Goal: Register for event/course: Register for event/course

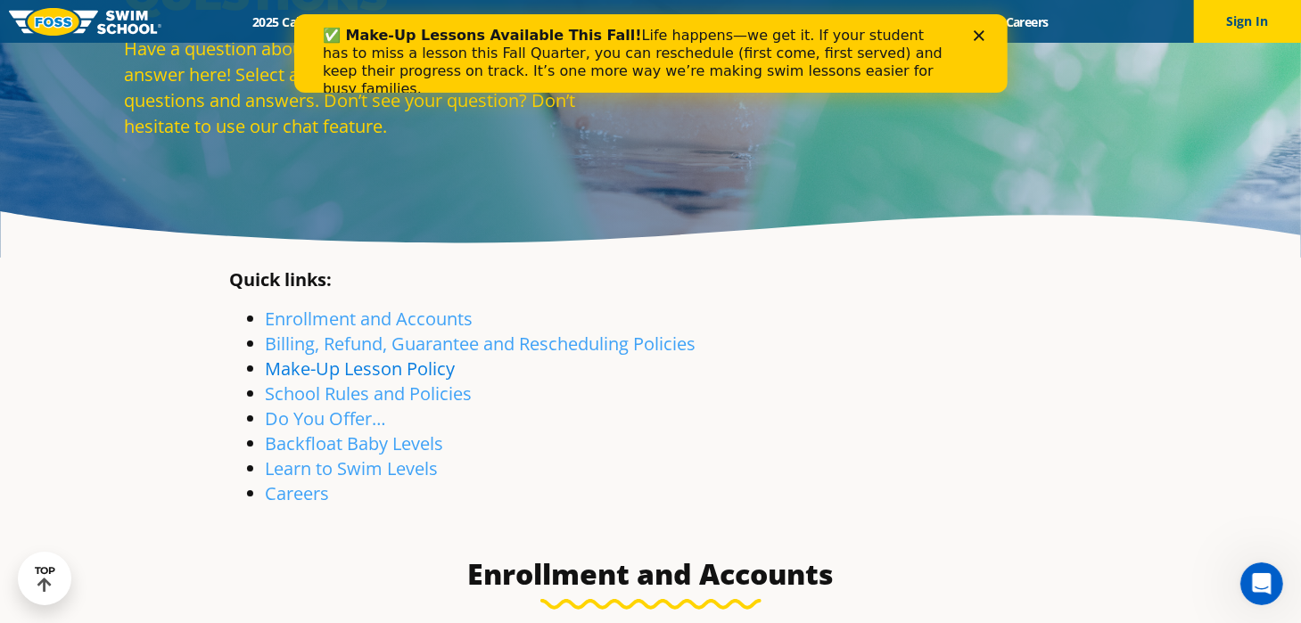
click at [354, 378] on link "Make-Up Lesson Policy" at bounding box center [361, 369] width 190 height 24
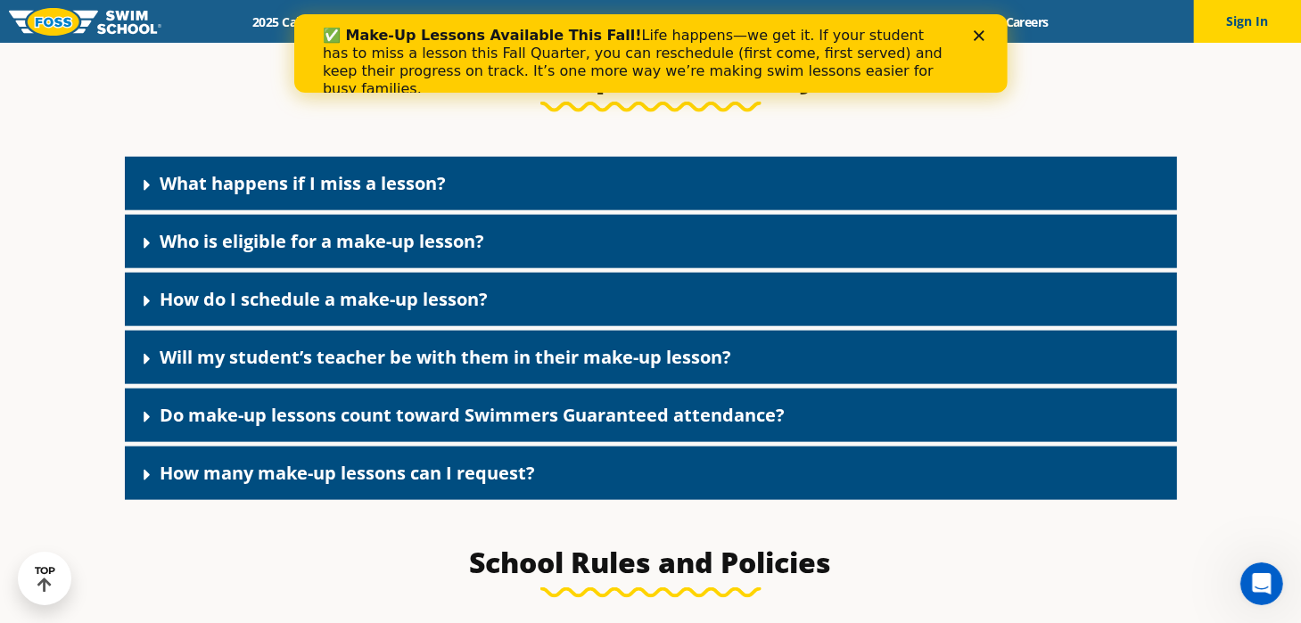
scroll to position [1976, 0]
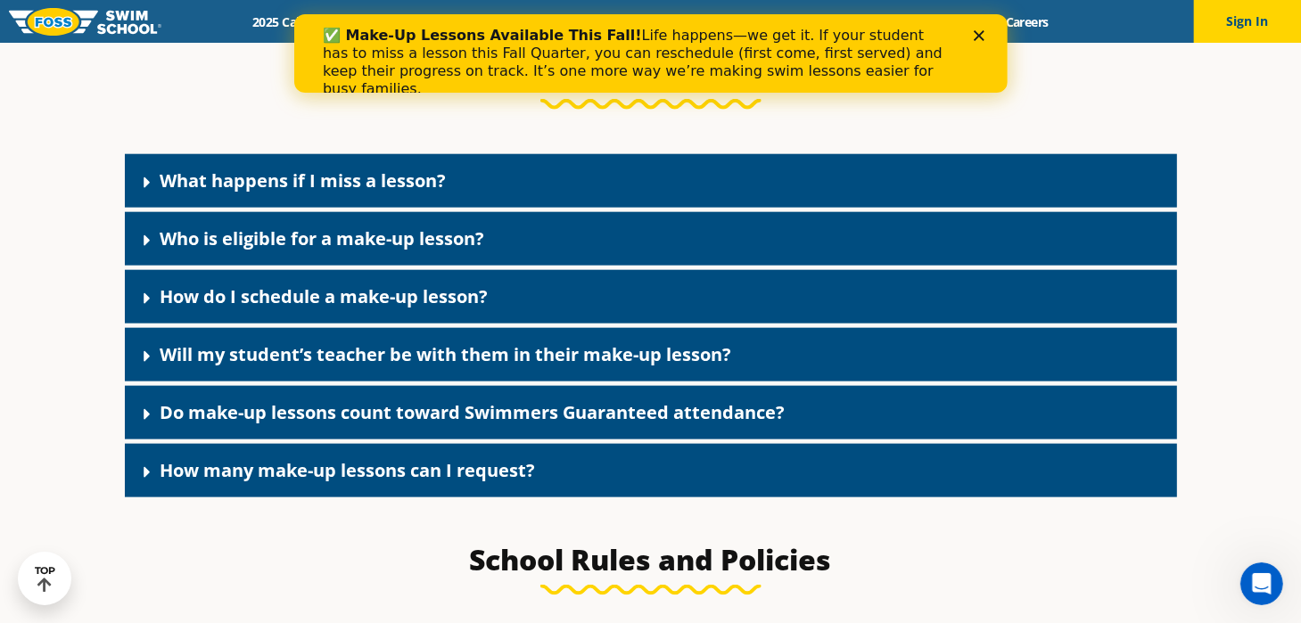
click at [385, 208] on div "What happens if I miss a lesson?" at bounding box center [651, 181] width 1052 height 54
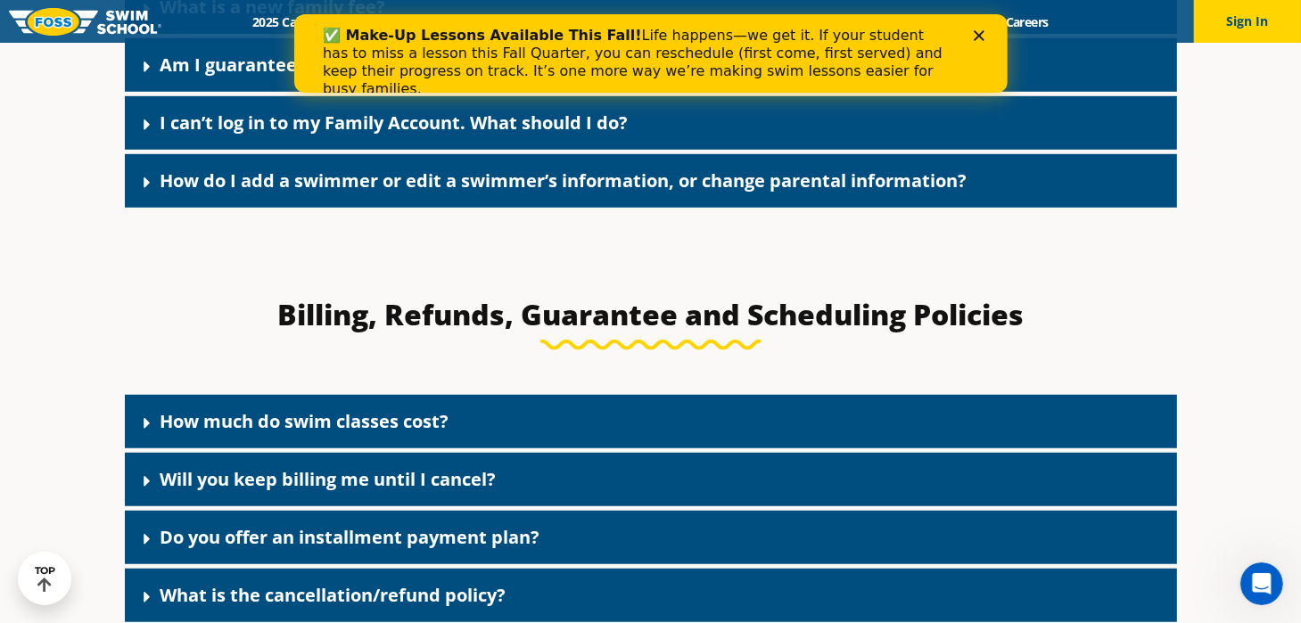
scroll to position [638, 0]
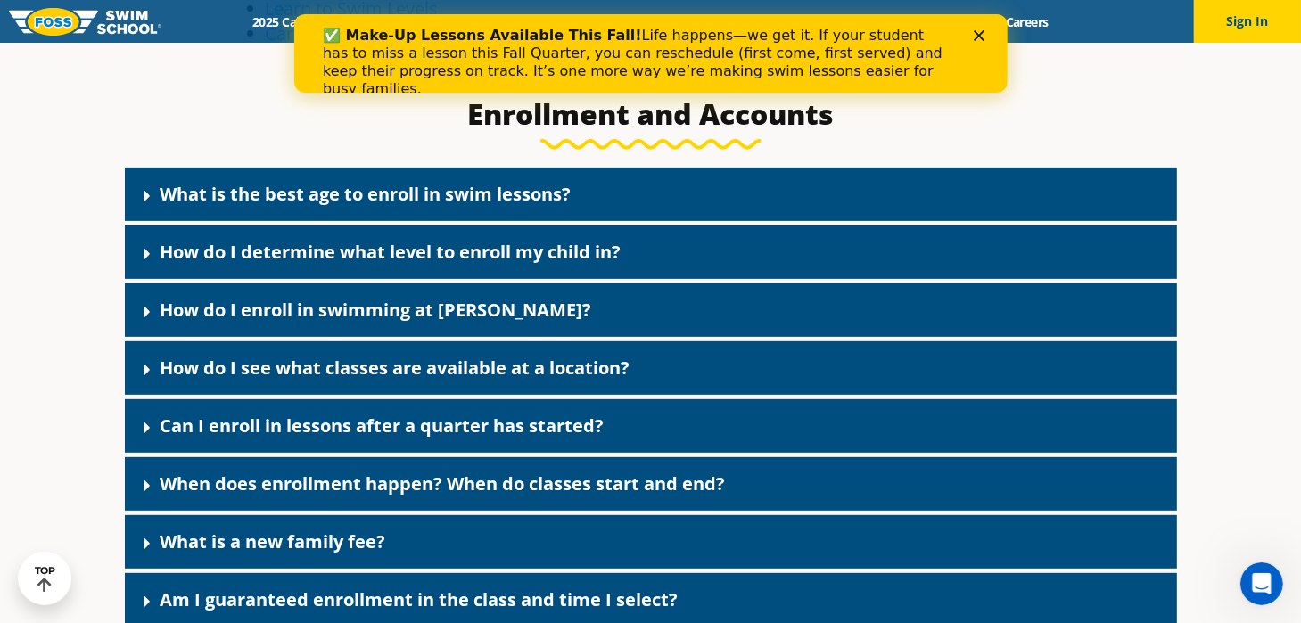
click at [457, 207] on div "What is the best age to enroll in swim lessons?" at bounding box center [651, 195] width 1052 height 54
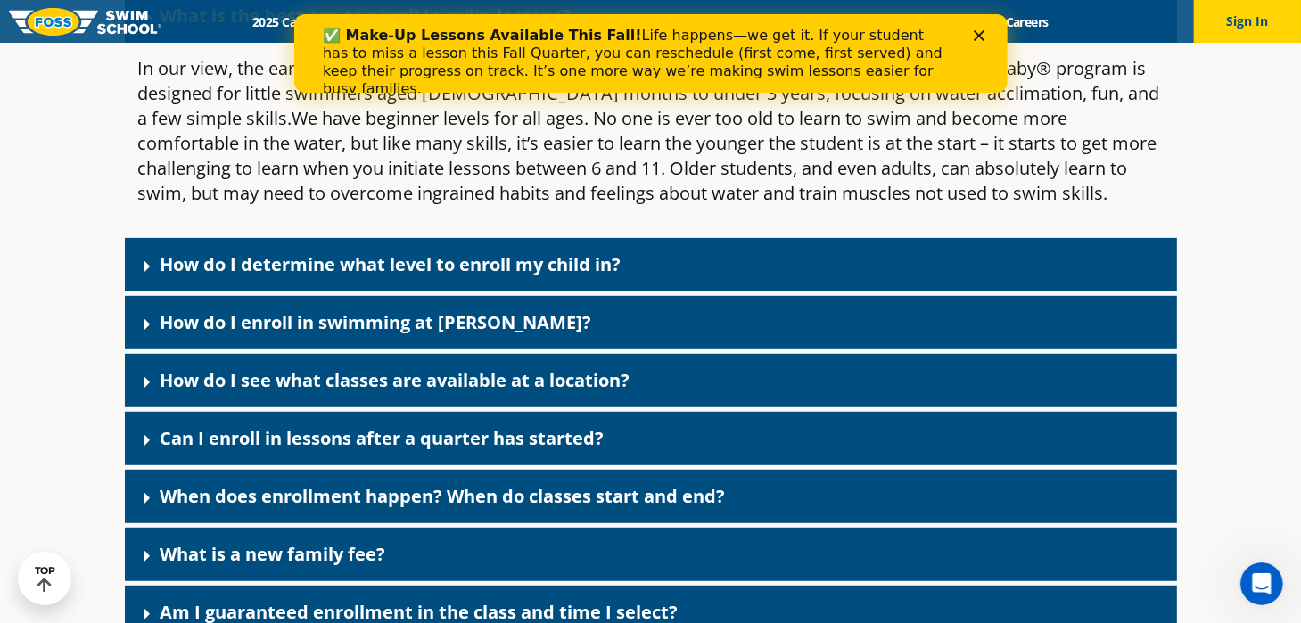
scroll to position [817, 0]
click at [411, 550] on div "What is a new family fee?" at bounding box center [651, 555] width 1052 height 54
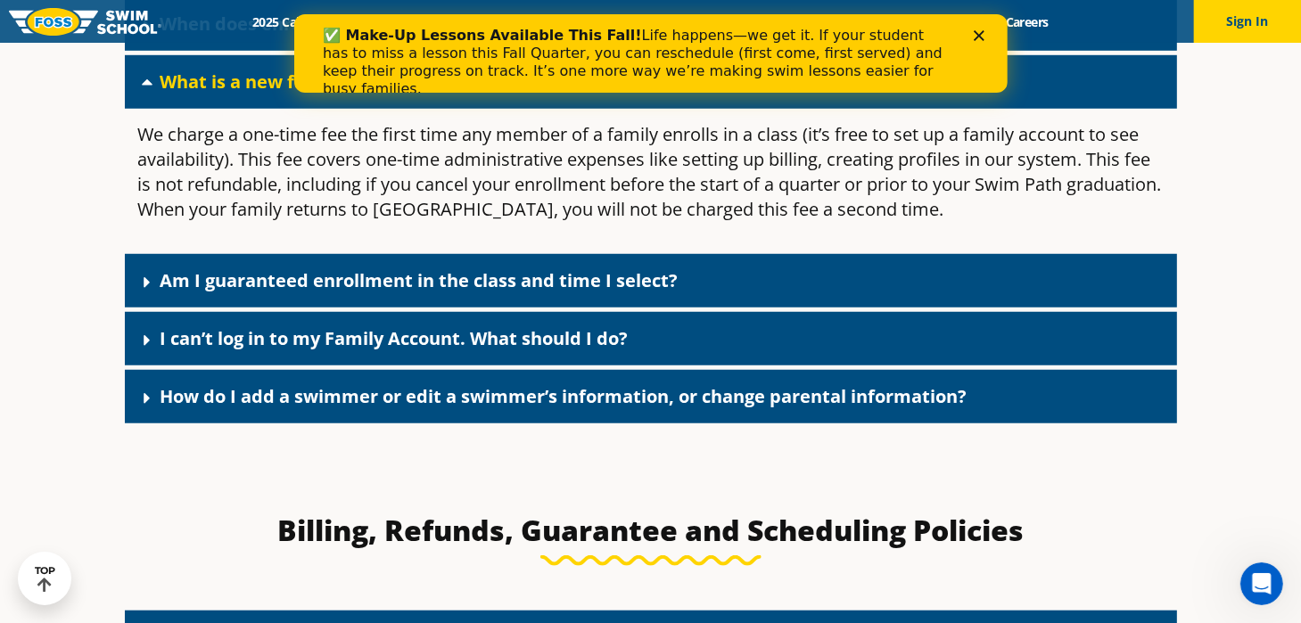
scroll to position [1619, 0]
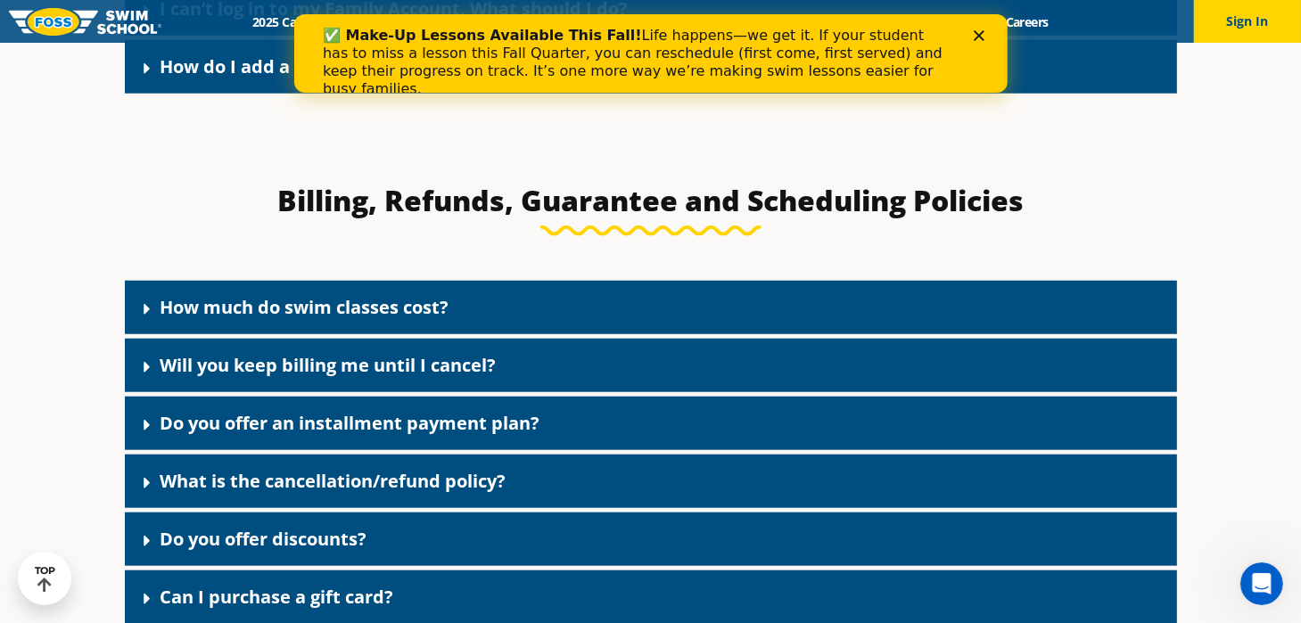
click at [389, 313] on link "How much do swim classes cost?" at bounding box center [305, 307] width 289 height 24
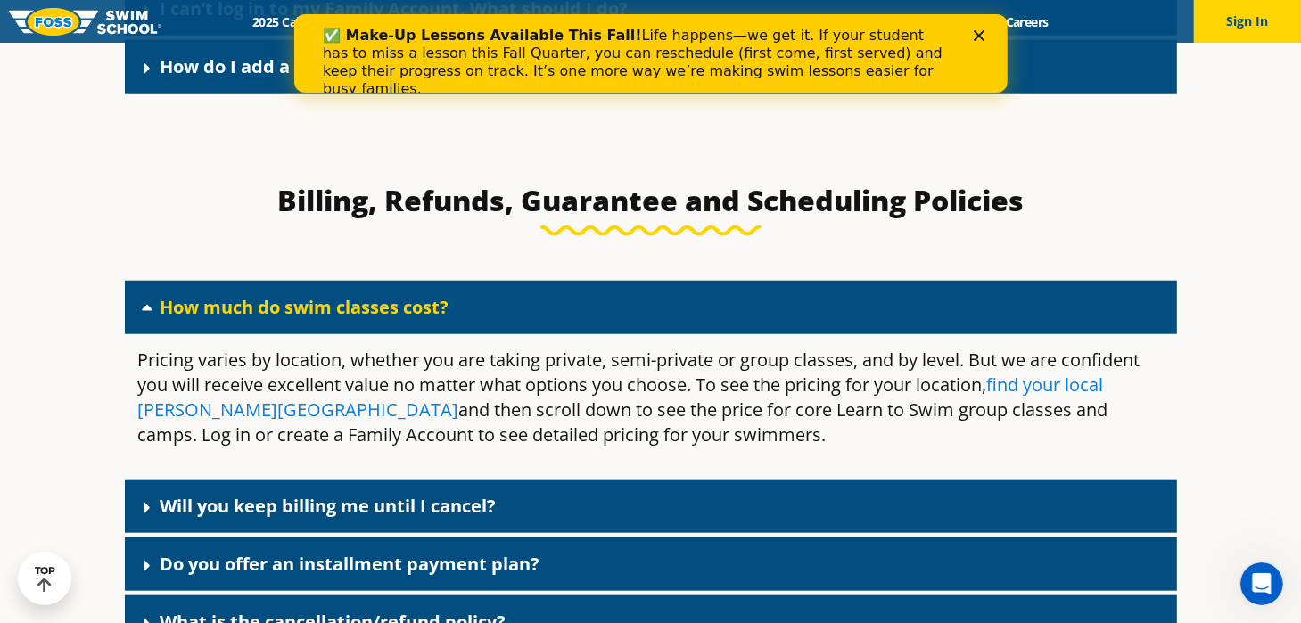
click at [169, 416] on link "find your local Foss Swim School" at bounding box center [621, 397] width 966 height 49
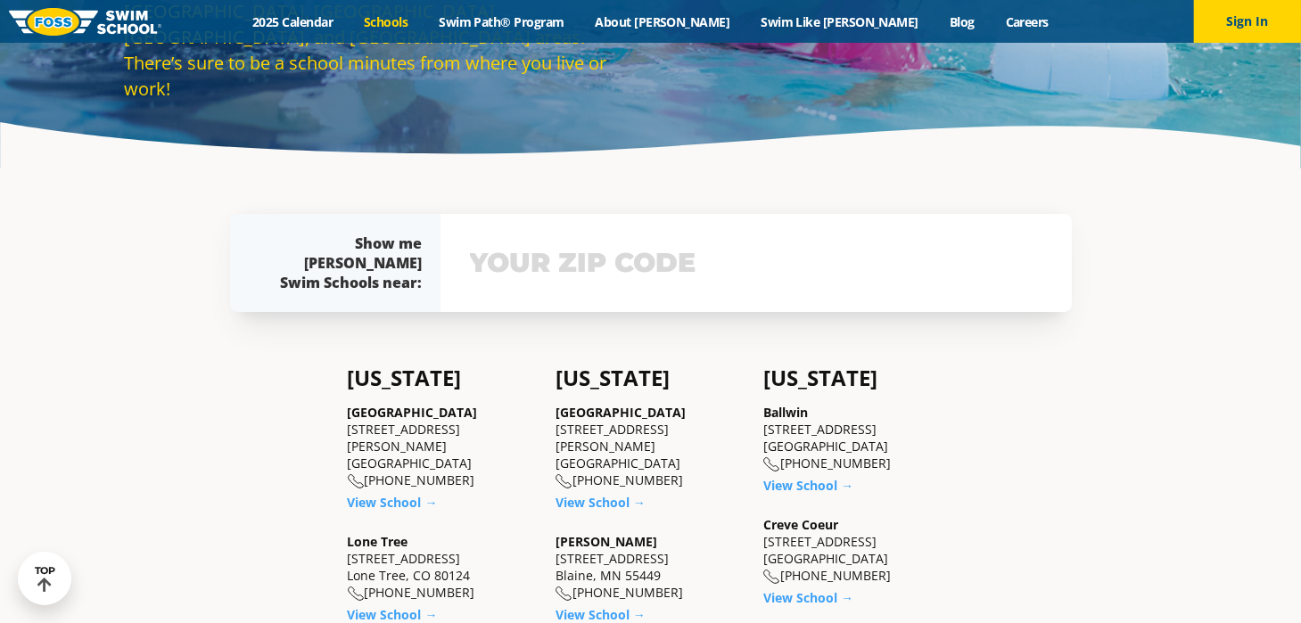
click at [527, 290] on div "View school & class schedule" at bounding box center [756, 263] width 631 height 98
drag, startPoint x: 493, startPoint y: 268, endPoint x: 474, endPoint y: 273, distance: 19.3
click at [494, 269] on input "text" at bounding box center [755, 263] width 581 height 52
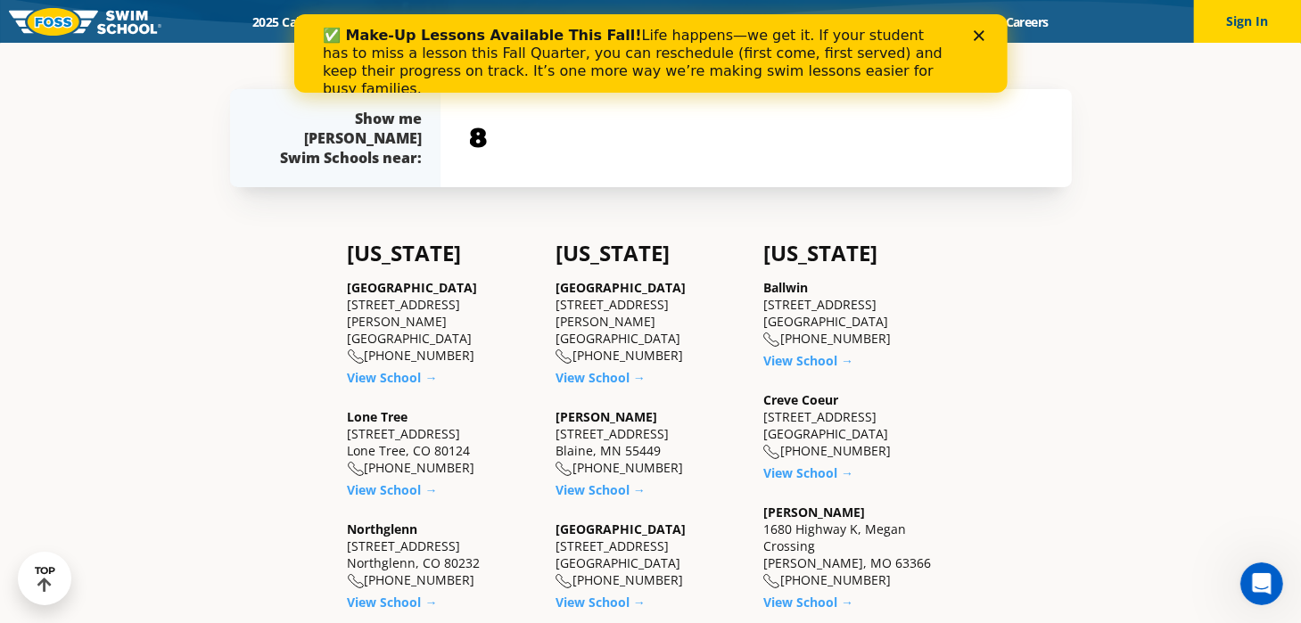
type input "8"
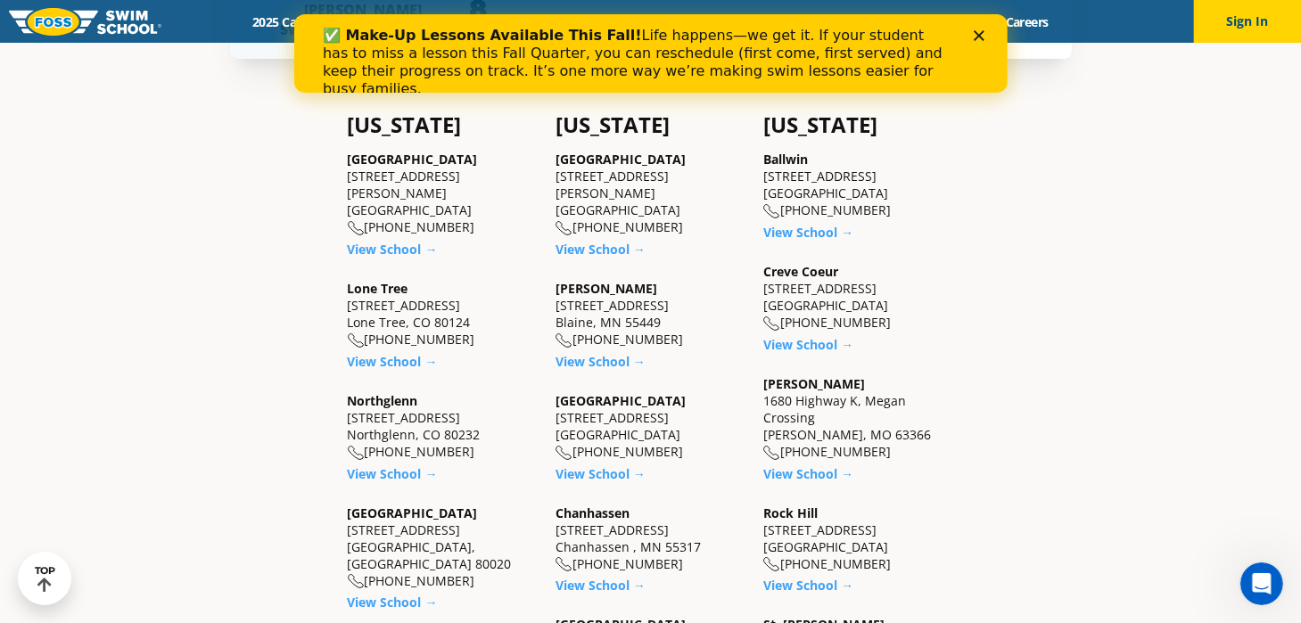
scroll to position [571, 0]
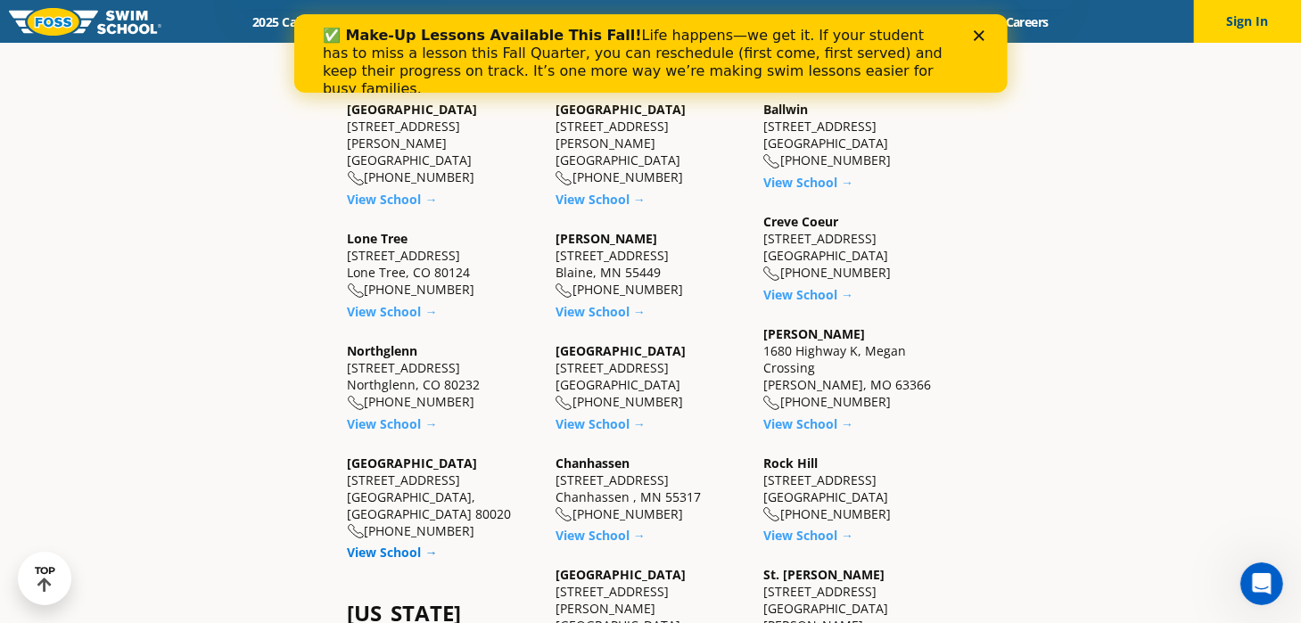
click at [401, 521] on div "Westminster 6815 W. 88th Avenue Westminster, CO 80020 (983) 203-0300 View Schoo…" at bounding box center [443, 508] width 190 height 107
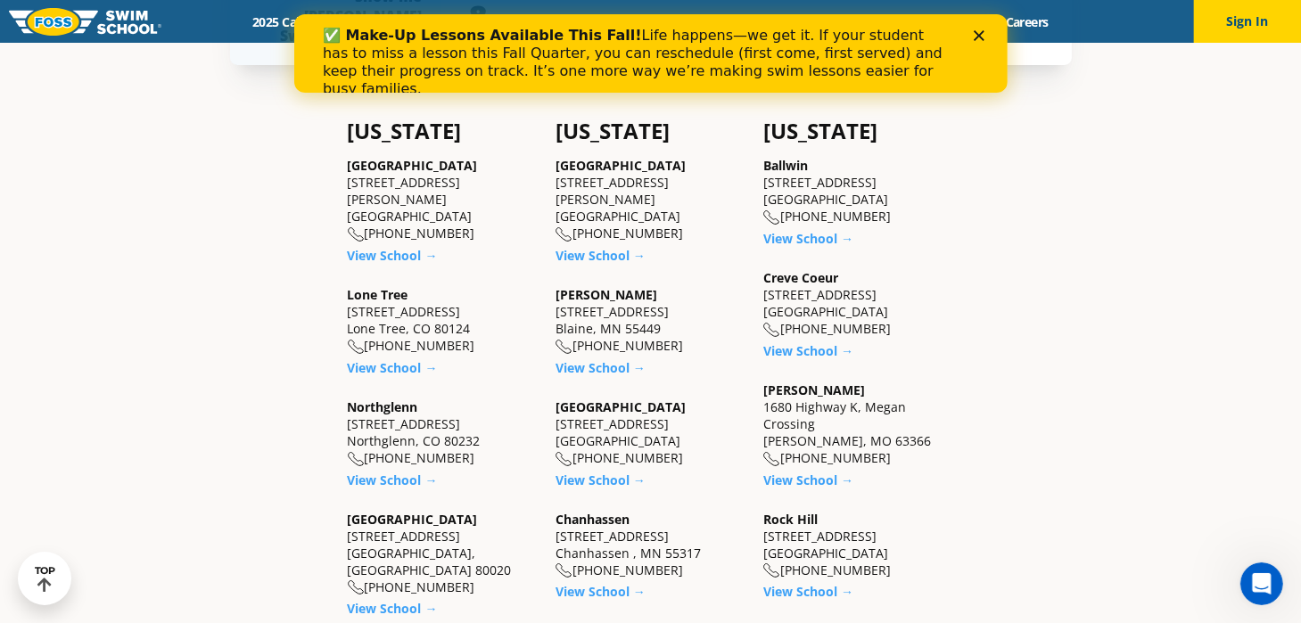
scroll to position [660, 0]
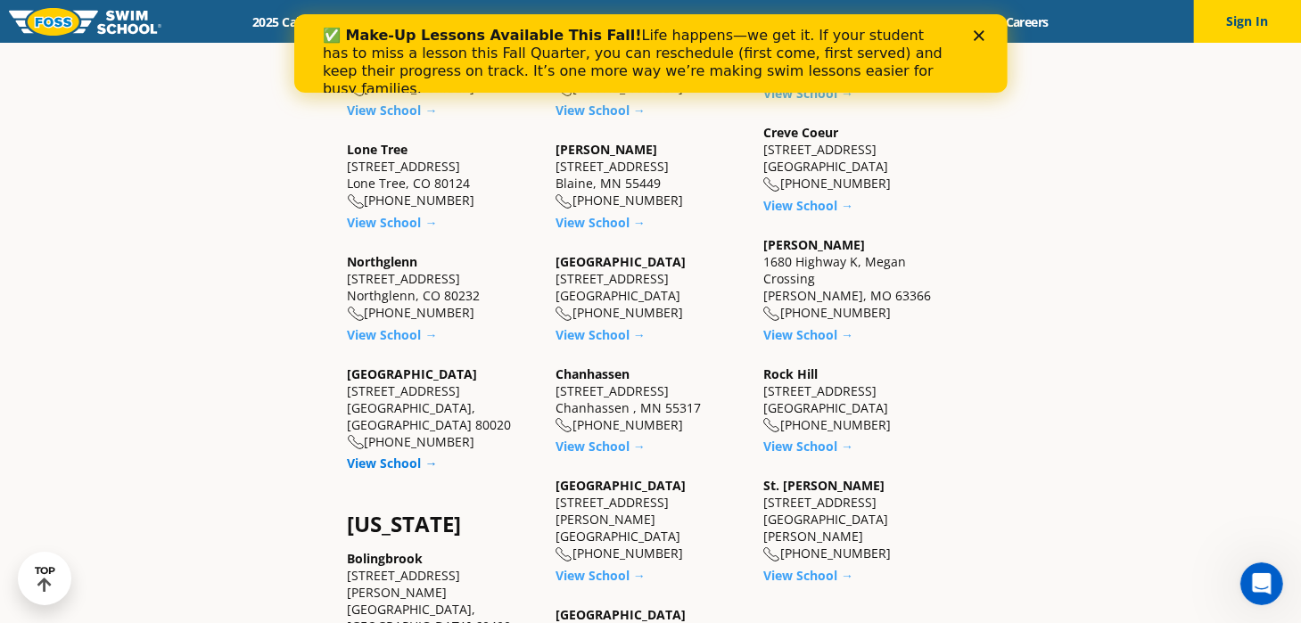
click at [398, 455] on link "View School →" at bounding box center [393, 463] width 90 height 17
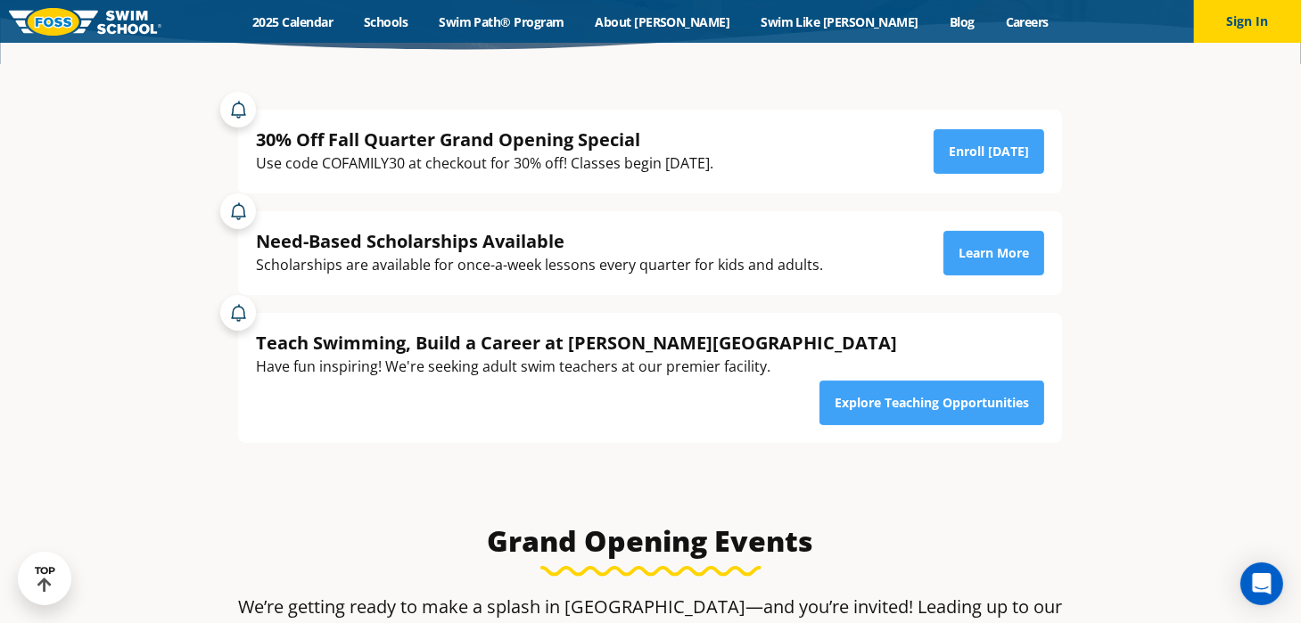
scroll to position [89, 0]
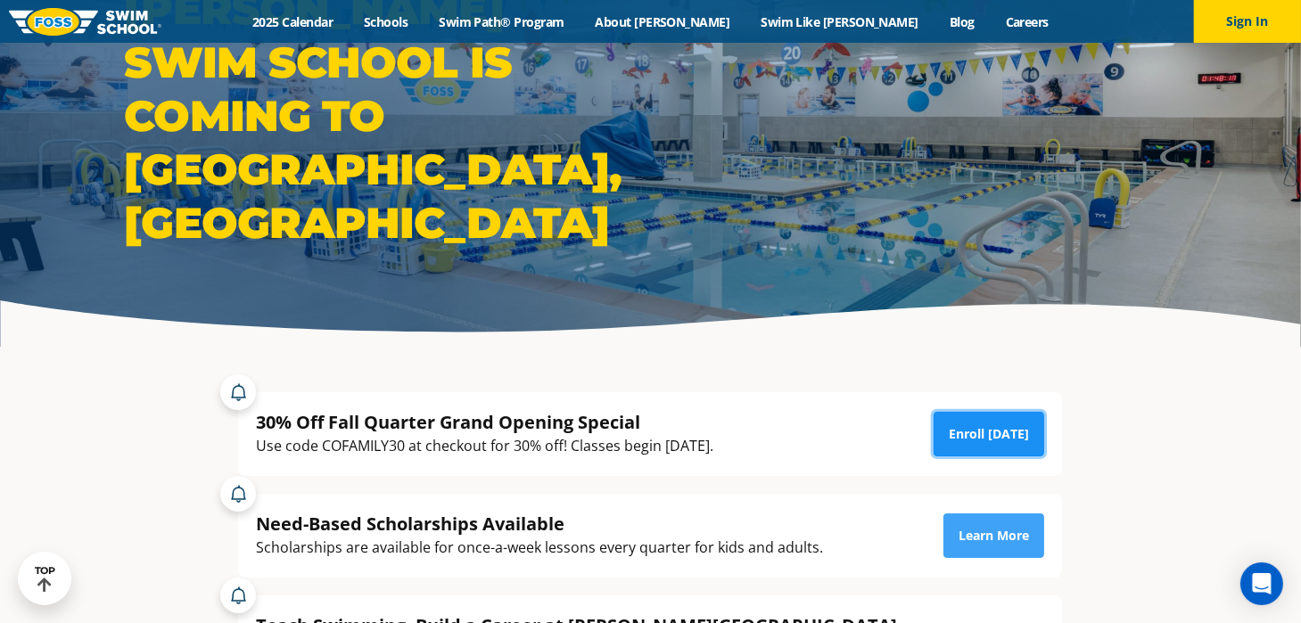
click at [998, 428] on link "Enroll Today" at bounding box center [989, 434] width 111 height 45
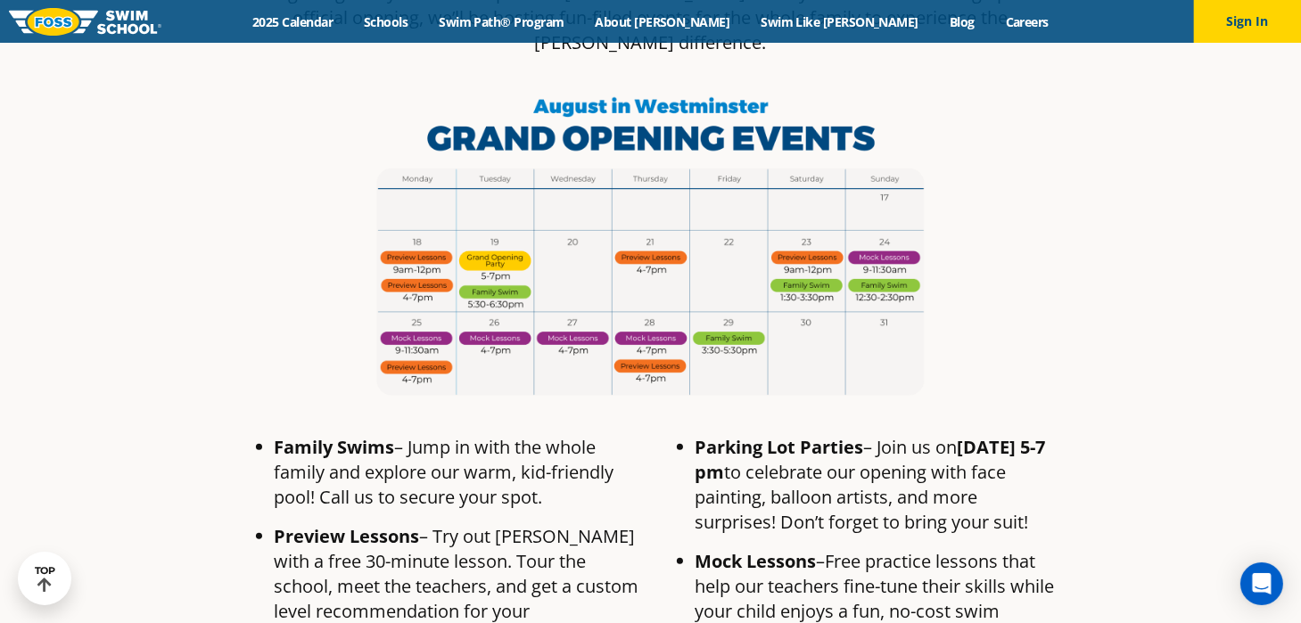
scroll to position [956, 0]
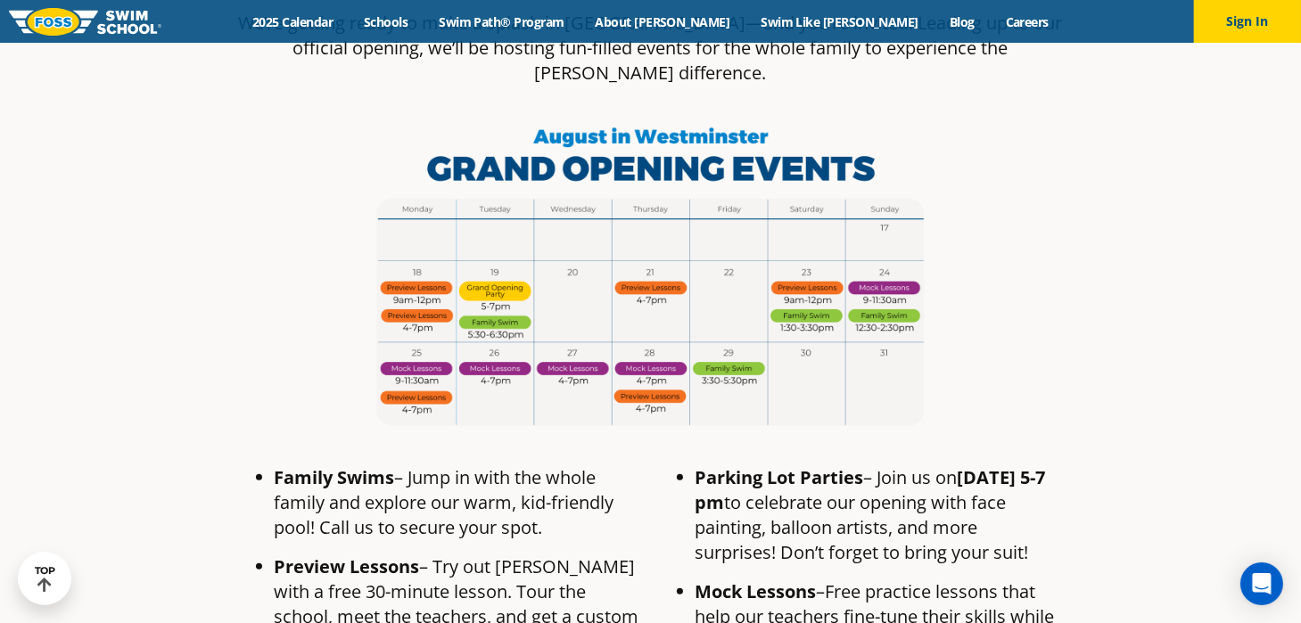
click at [882, 217] on img at bounding box center [651, 278] width 571 height 321
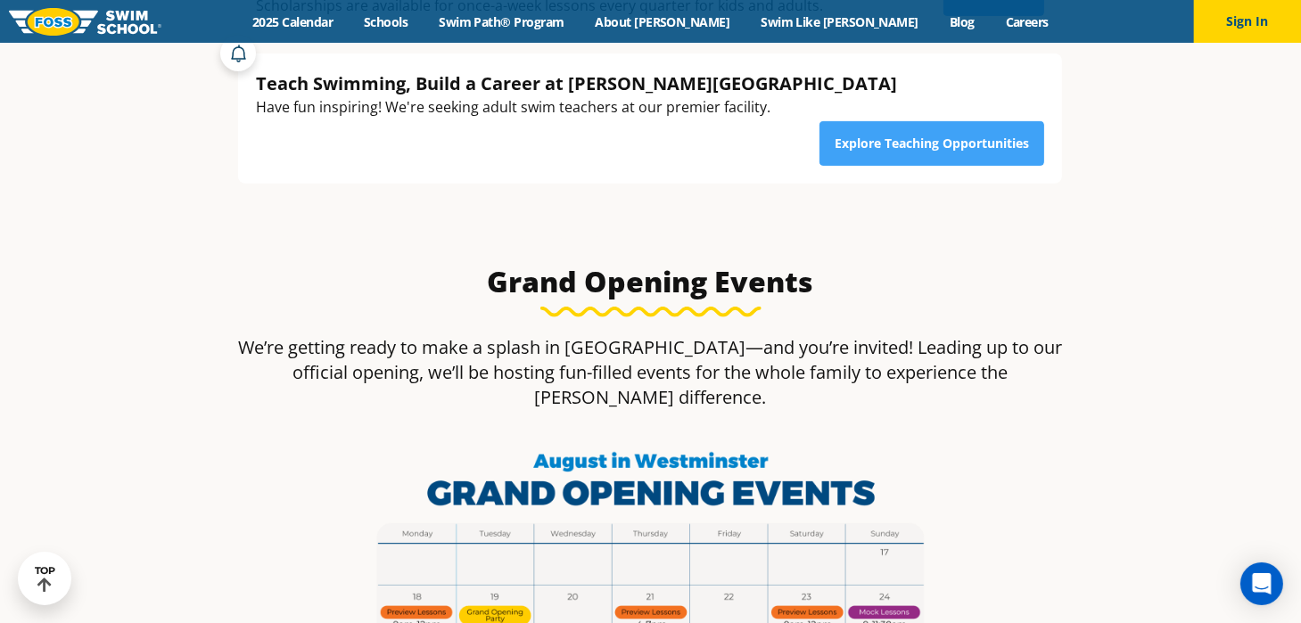
scroll to position [332, 0]
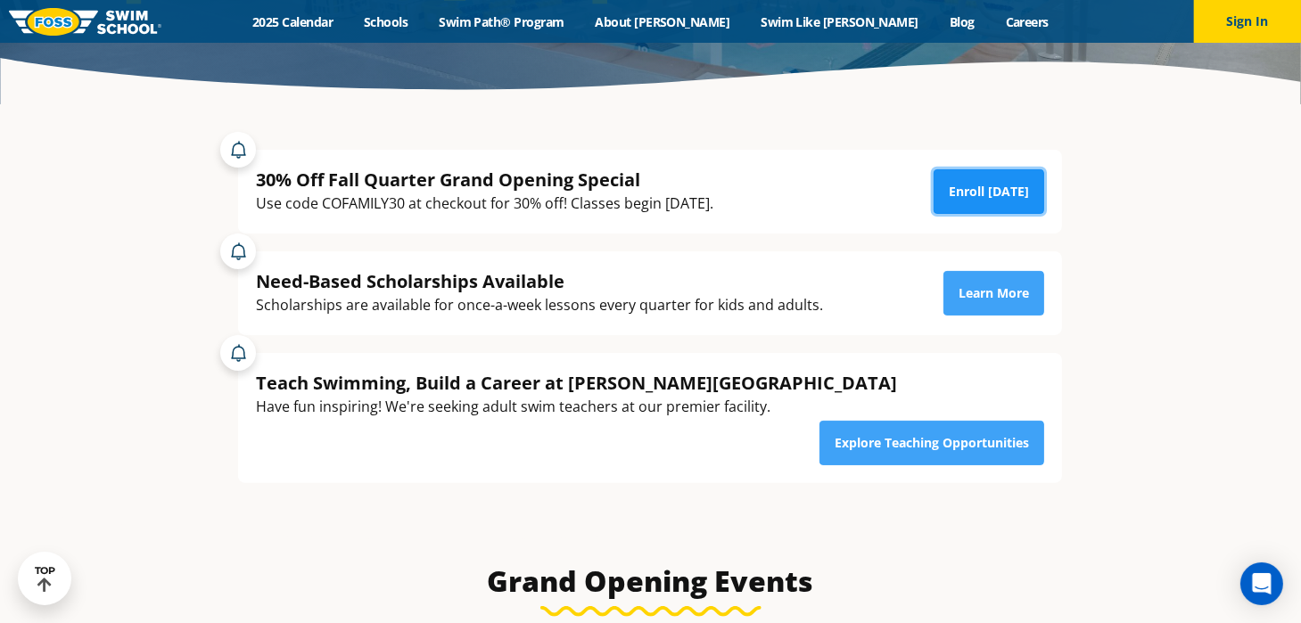
click at [992, 199] on link "Enroll Today" at bounding box center [989, 191] width 111 height 45
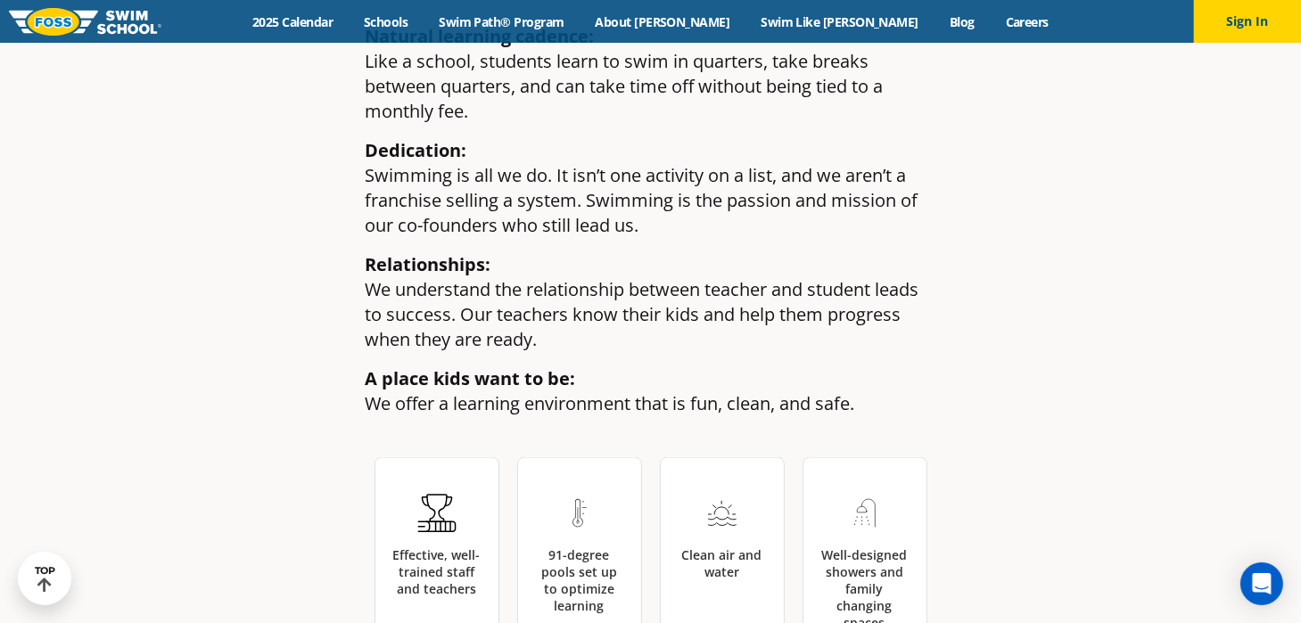
scroll to position [2764, 0]
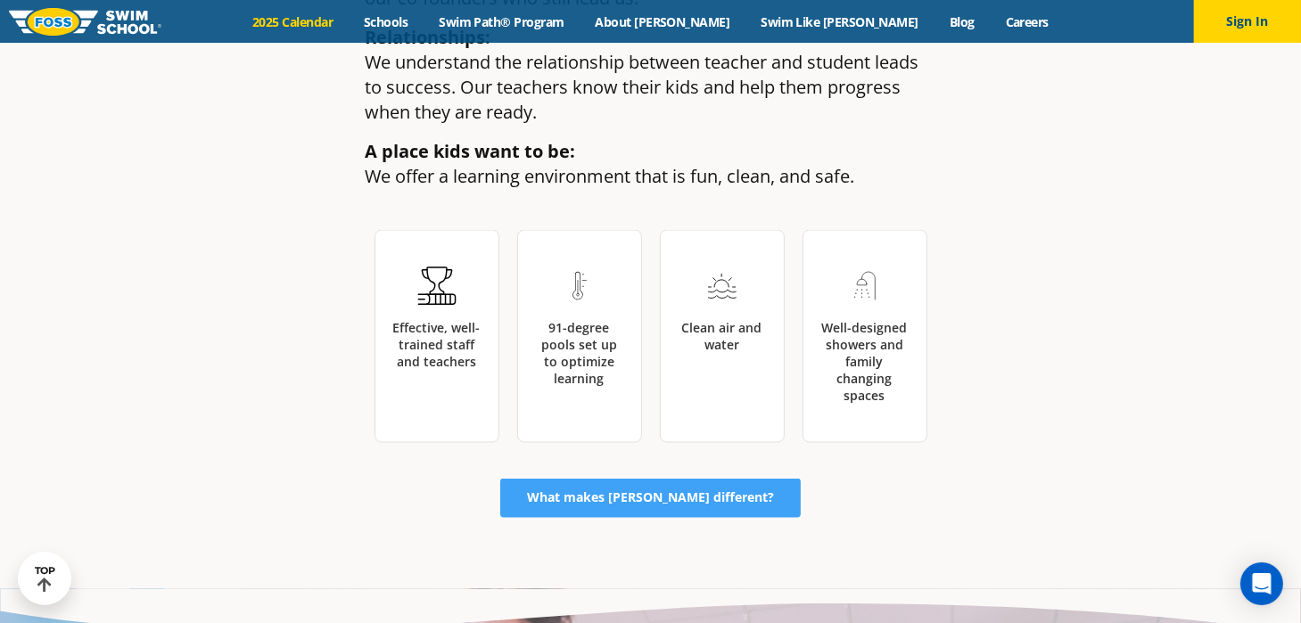
click at [349, 23] on link "2025 Calendar" at bounding box center [292, 21] width 111 height 17
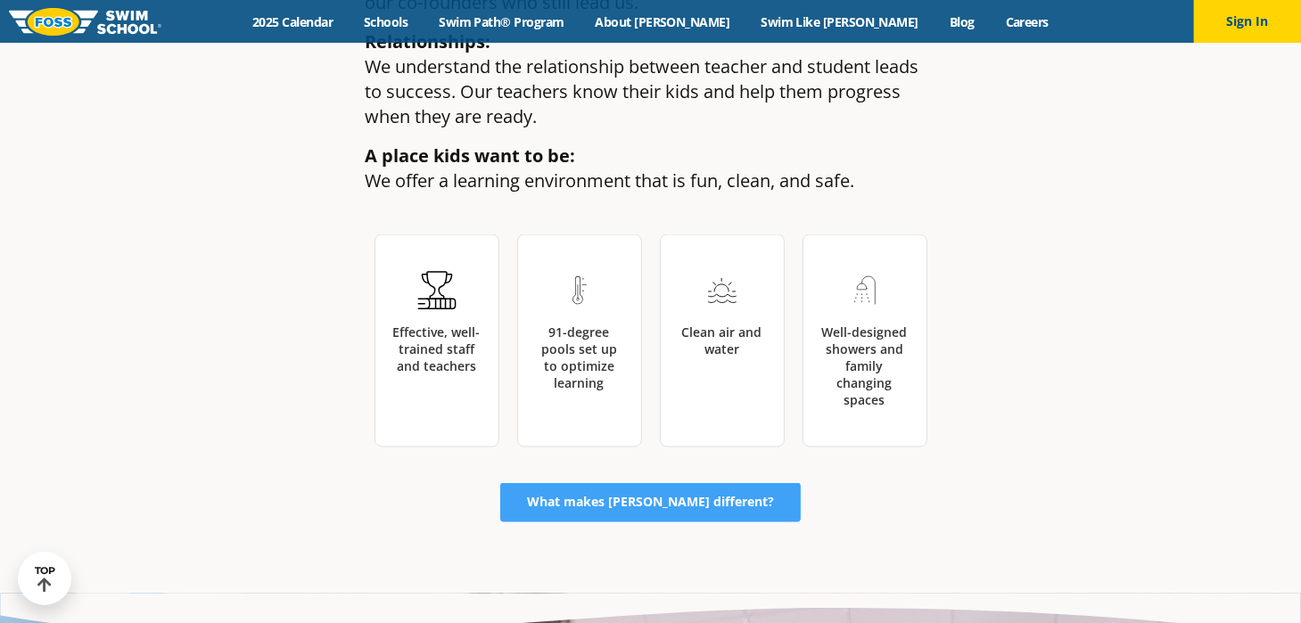
scroll to position [2764, 0]
